Goal: Check status: Check status

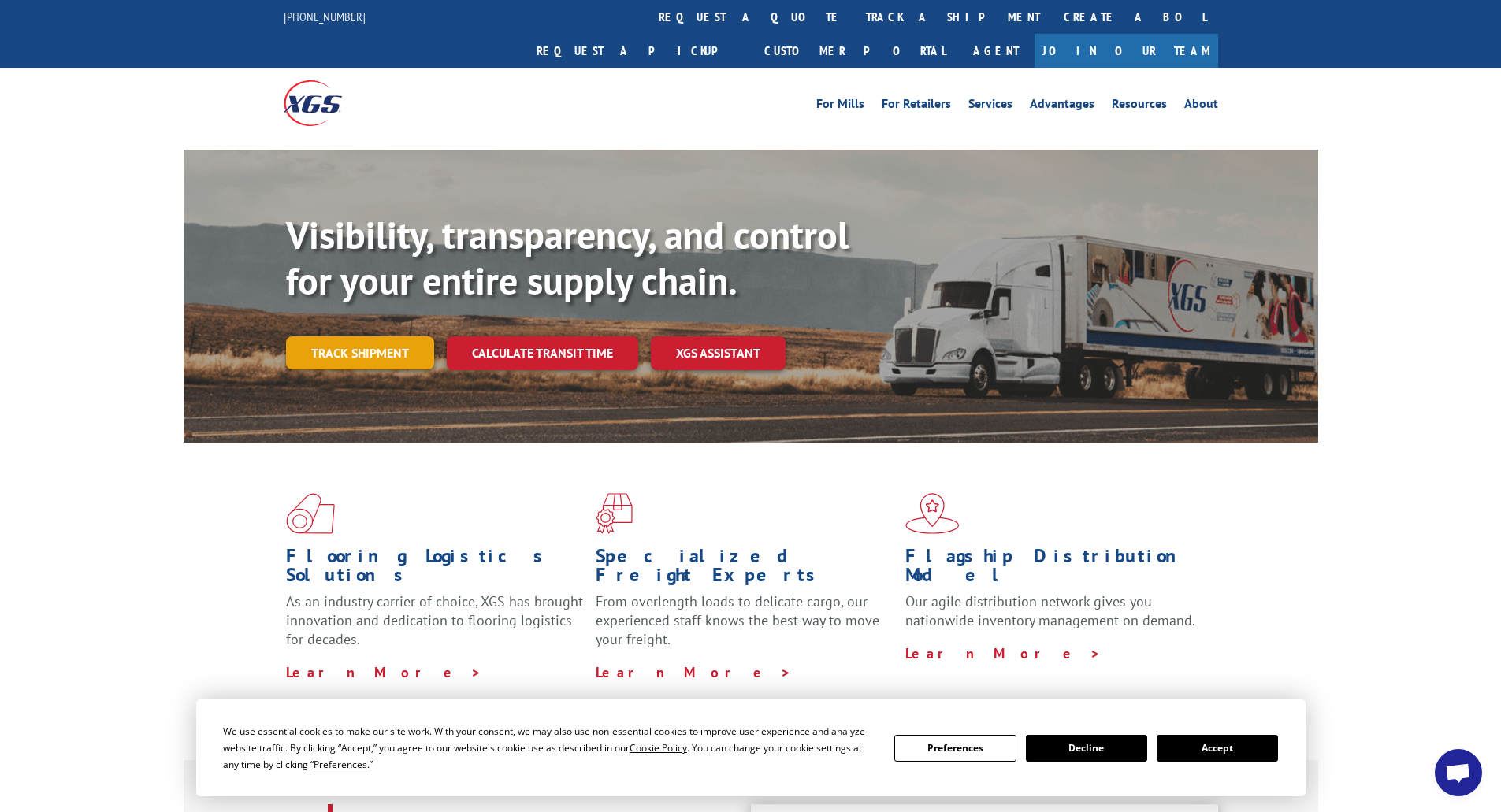
click at [362, 336] on link "Track shipment" at bounding box center [360, 353] width 148 height 33
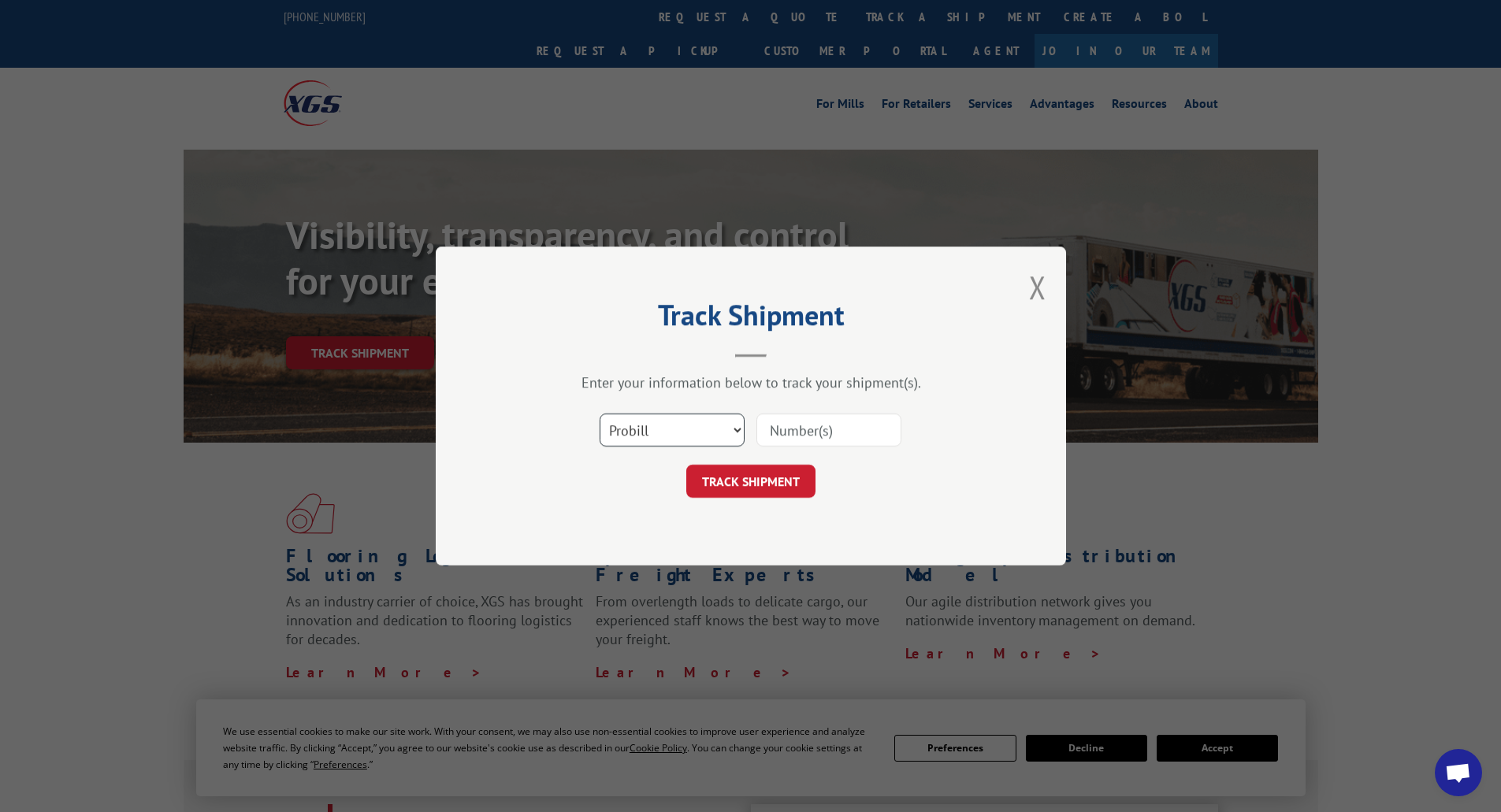
click at [652, 422] on select "Select category... Probill BOL PO" at bounding box center [672, 430] width 145 height 33
select select "bol"
click at [600, 413] on select "Select category... Probill BOL PO" at bounding box center [672, 430] width 145 height 33
click at [790, 435] on input at bounding box center [829, 430] width 145 height 33
paste input "54404864"
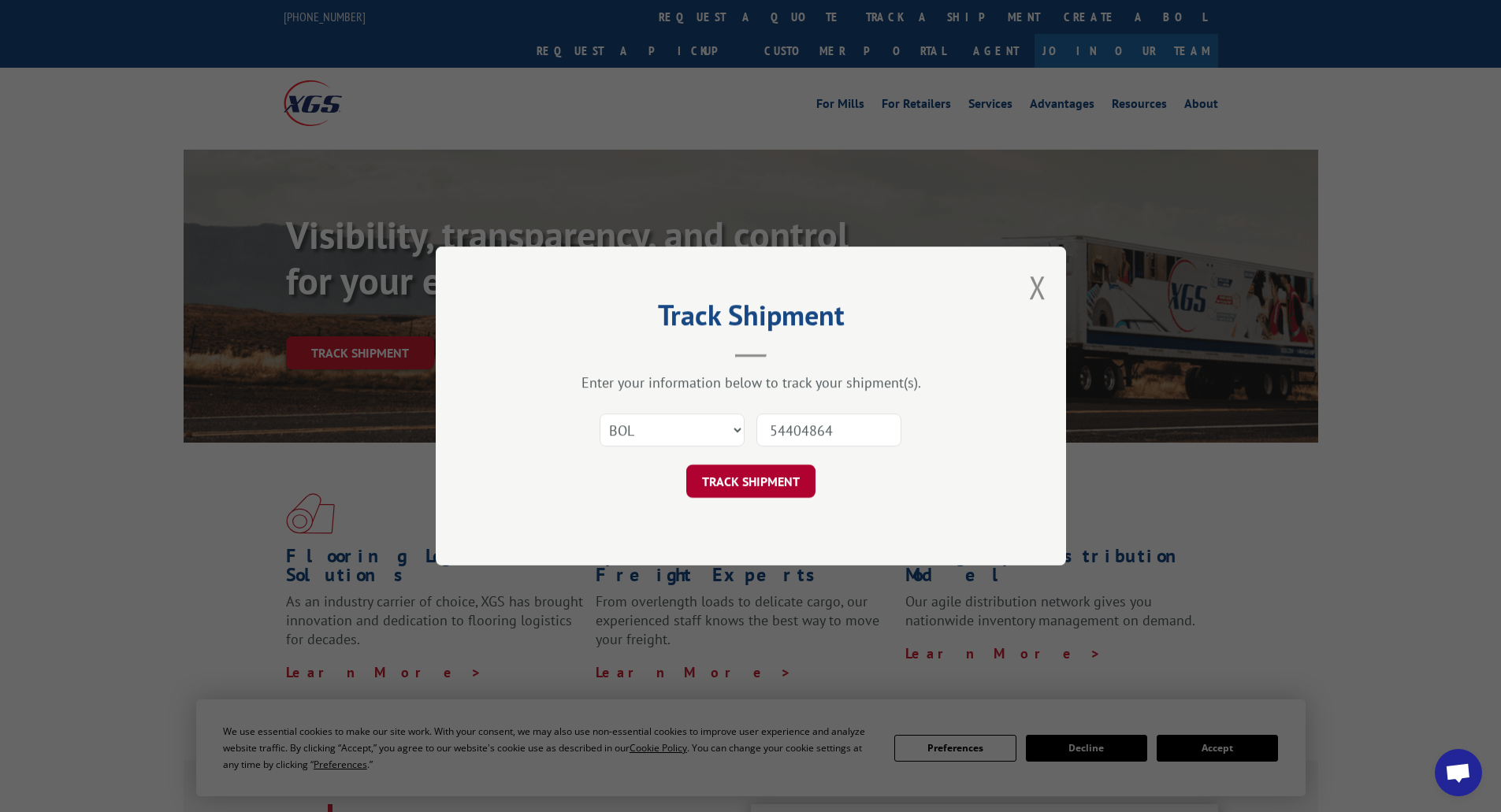
type input "54404864"
click at [709, 485] on button "TRACK SHIPMENT" at bounding box center [750, 481] width 129 height 33
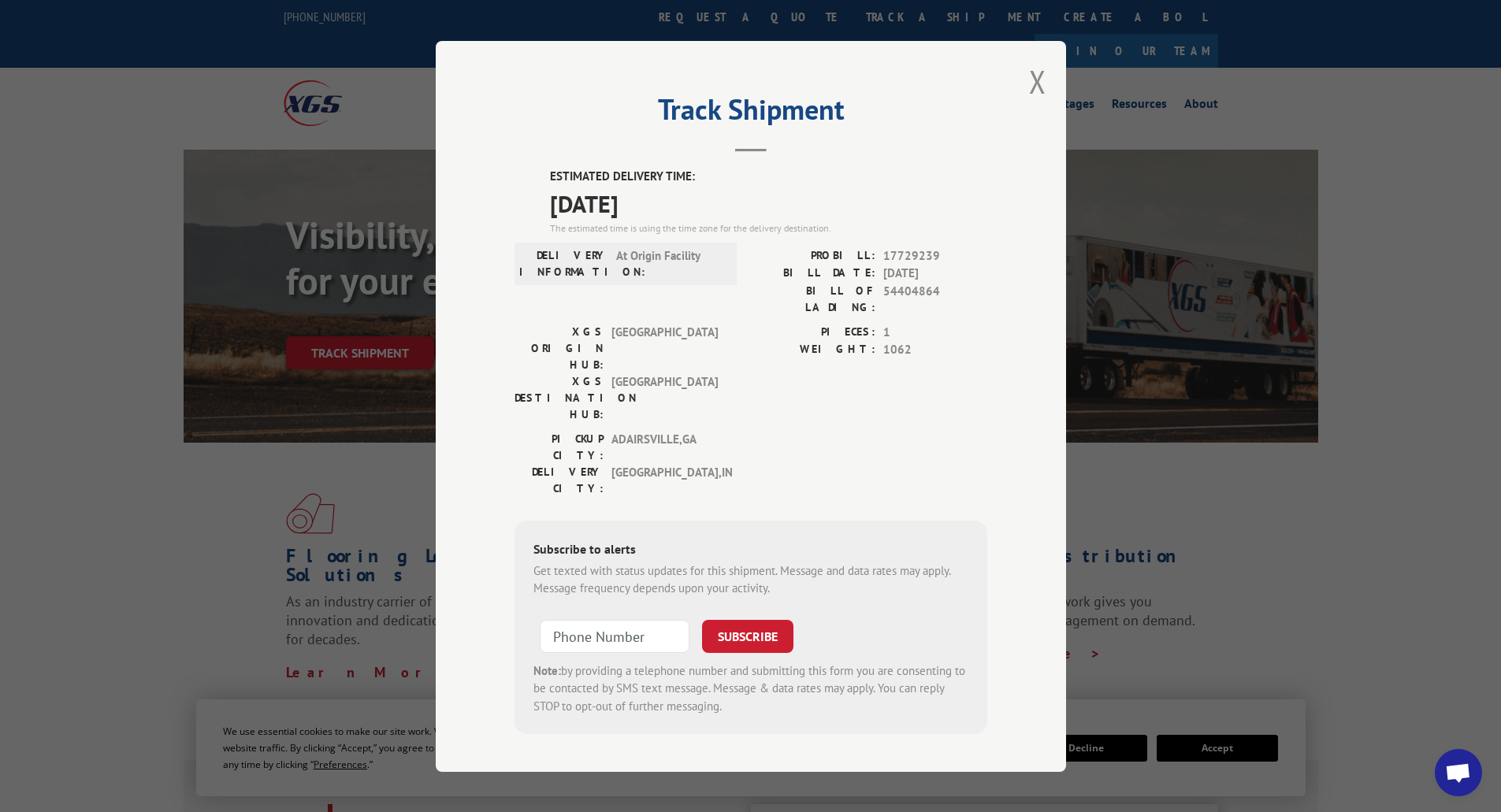
click at [1037, 85] on button "Close modal" at bounding box center [1038, 81] width 18 height 42
